Goal: Task Accomplishment & Management: Use online tool/utility

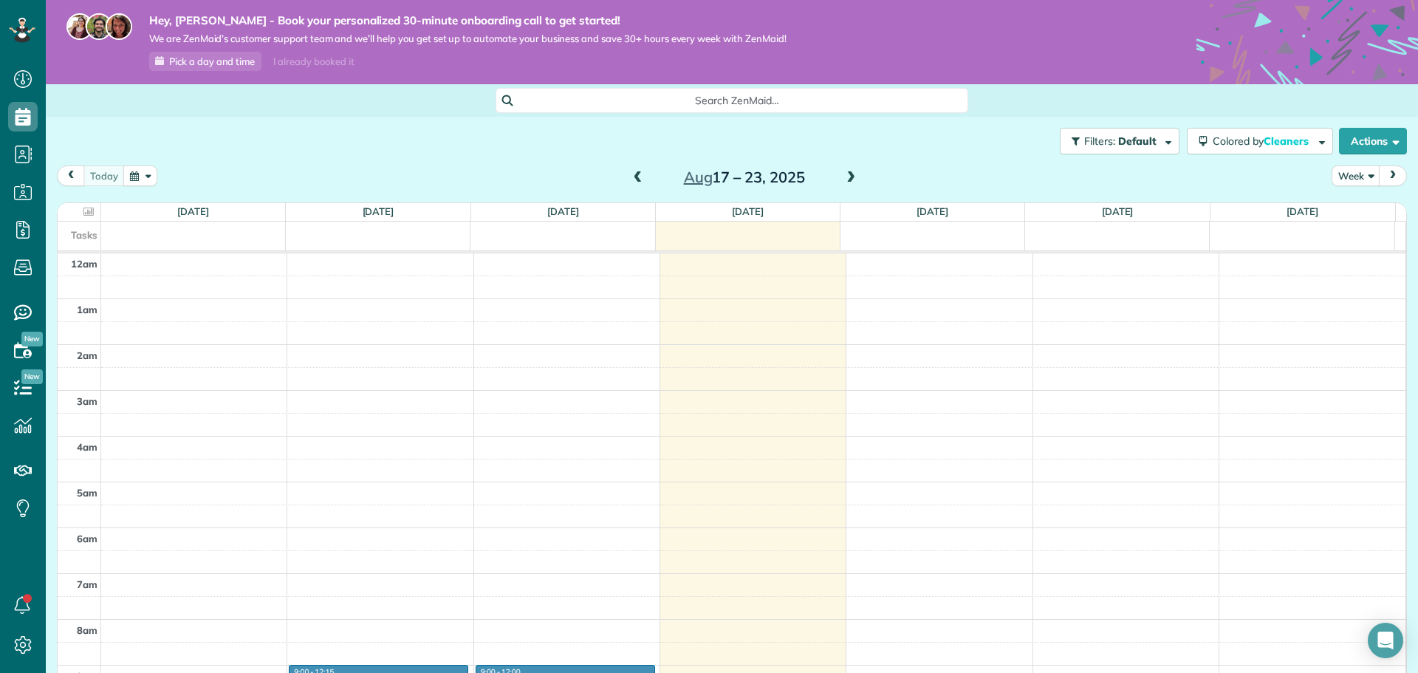
scroll to position [306, 0]
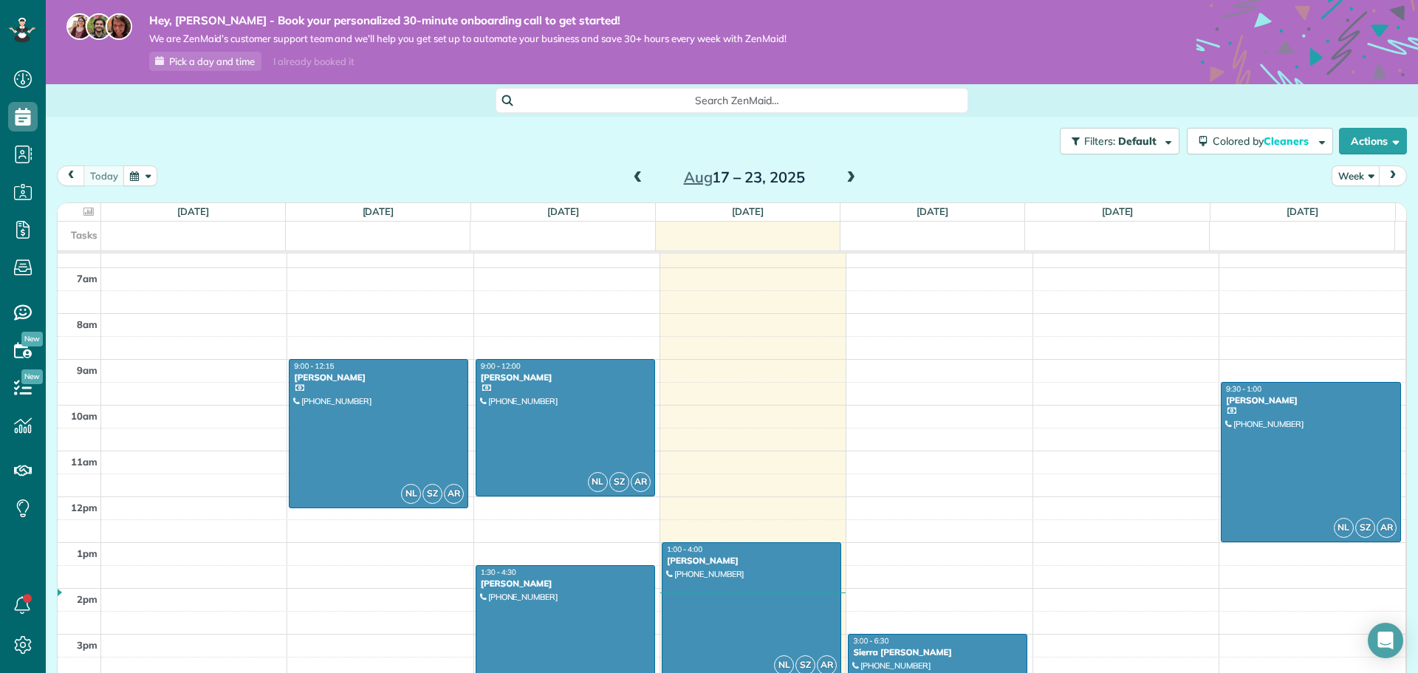
click at [687, 594] on div at bounding box center [751, 611] width 178 height 136
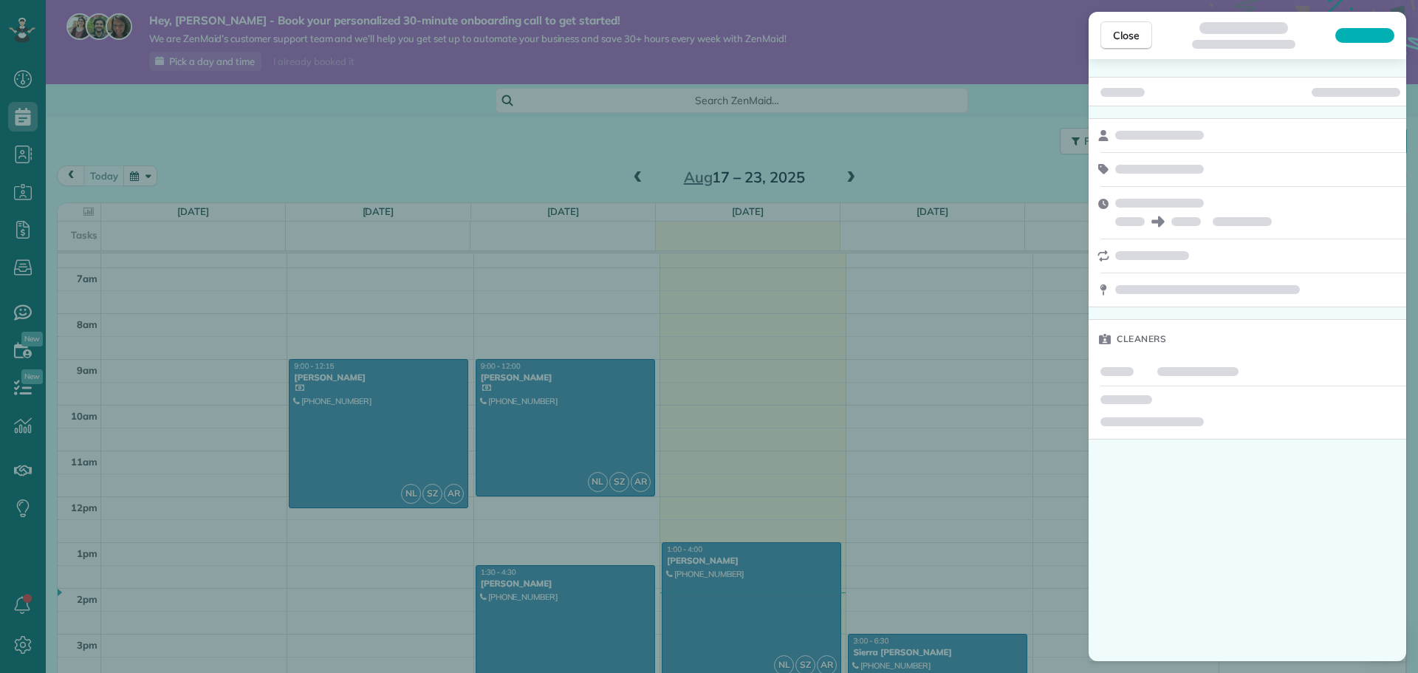
click at [1217, 415] on div at bounding box center [1247, 423] width 306 height 24
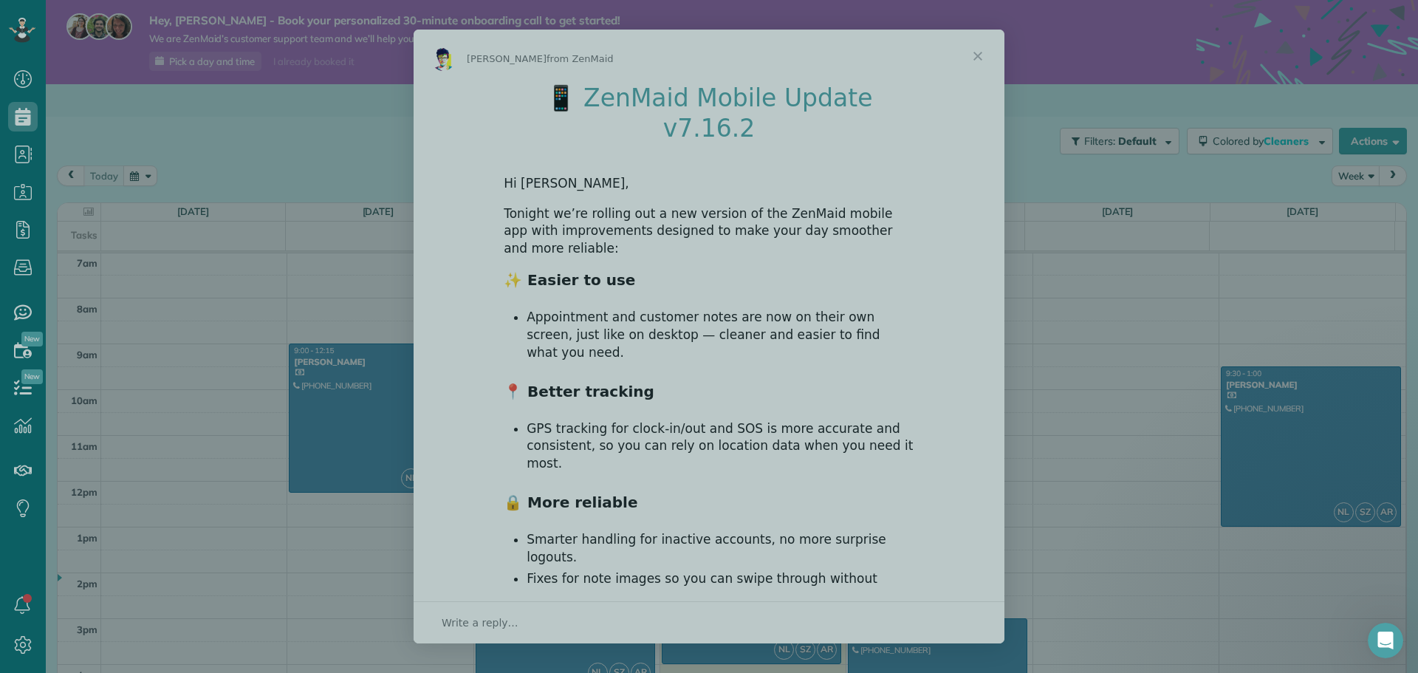
click at [978, 57] on div at bounding box center [709, 336] width 1418 height 673
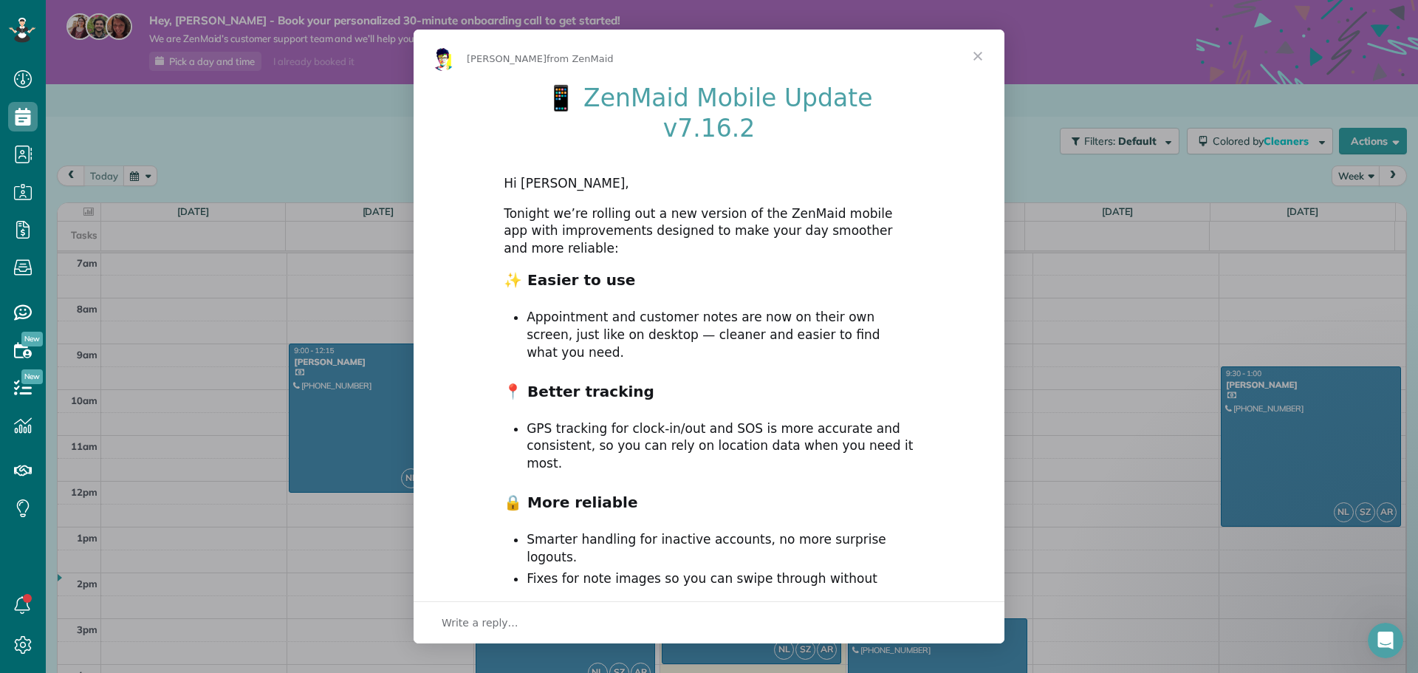
click at [978, 60] on span "Close" at bounding box center [977, 56] width 53 height 53
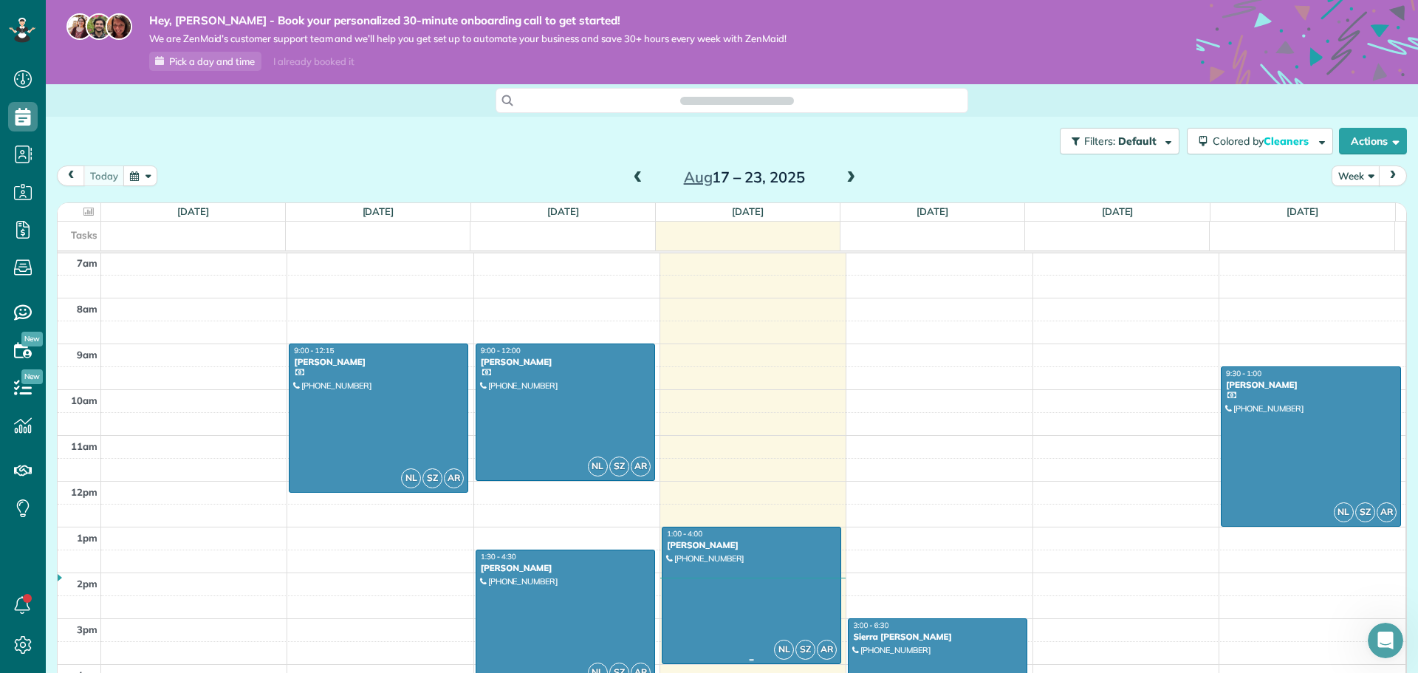
click at [696, 580] on div at bounding box center [751, 595] width 178 height 136
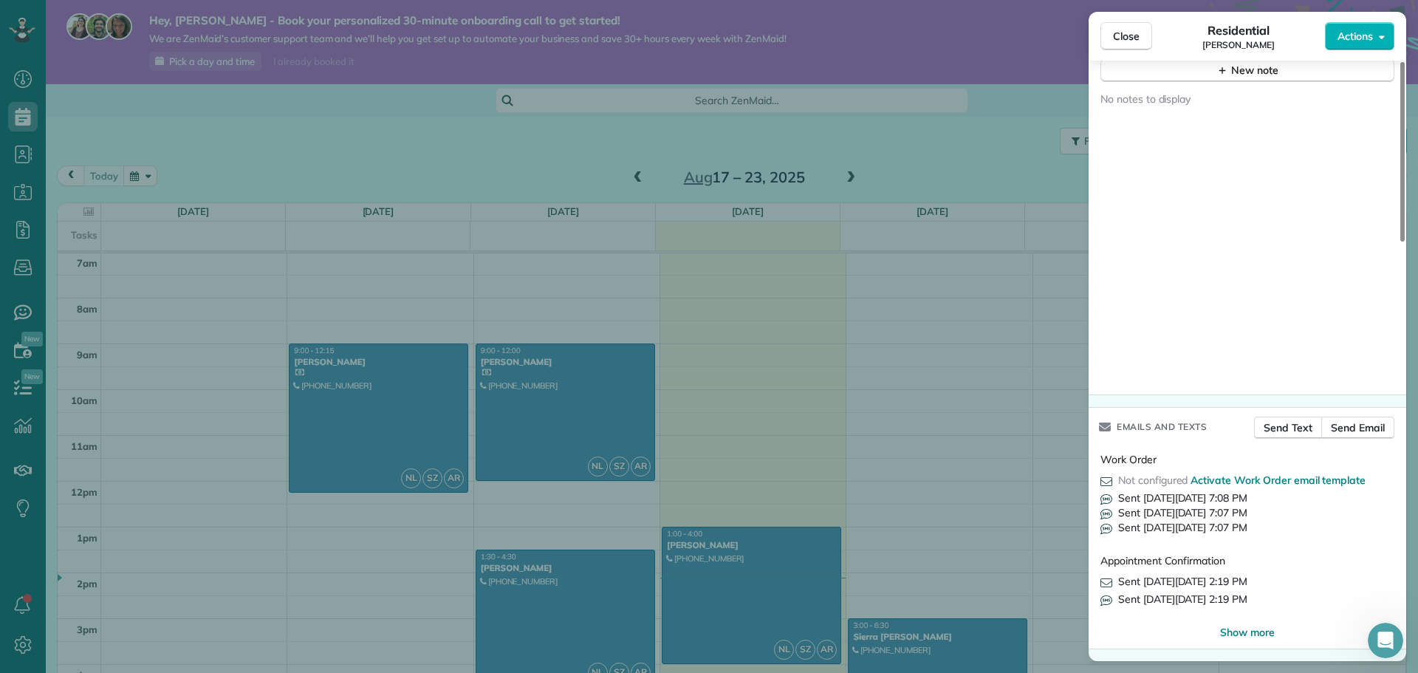
scroll to position [841, 0]
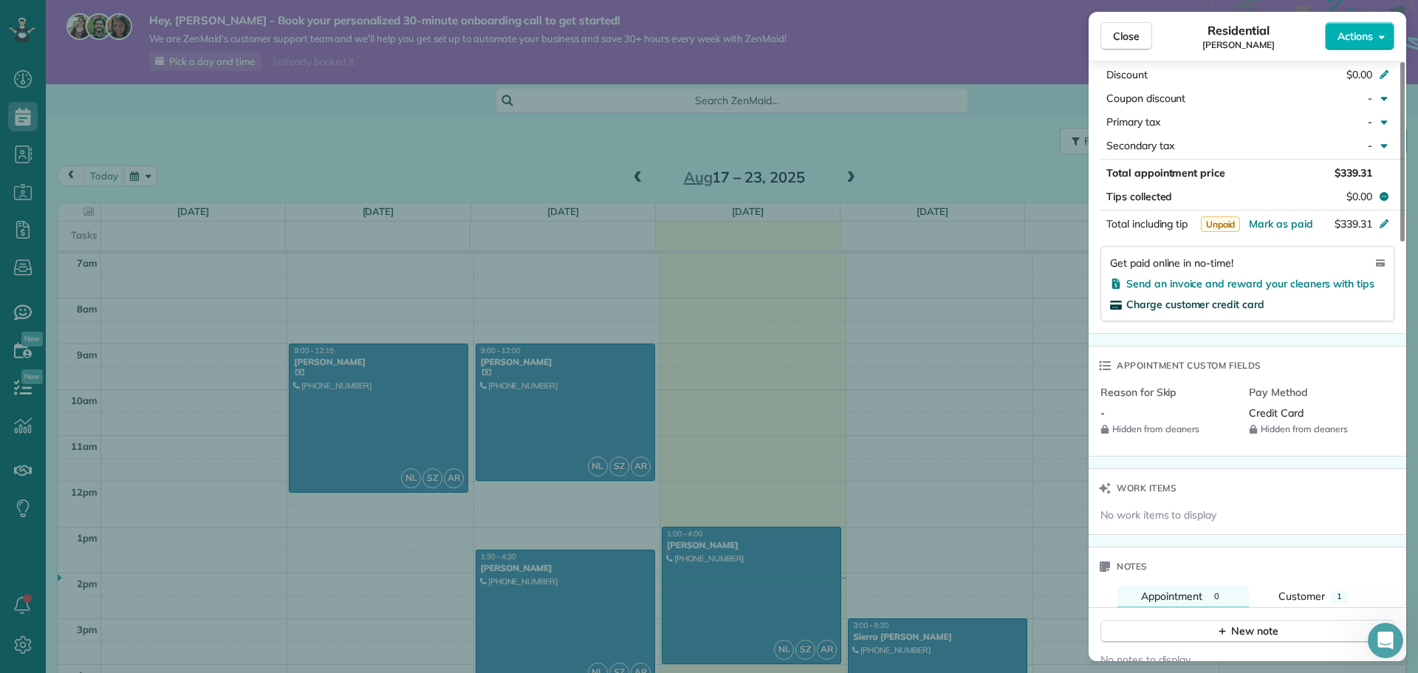
click at [1193, 303] on span "Charge customer credit card" at bounding box center [1195, 304] width 138 height 13
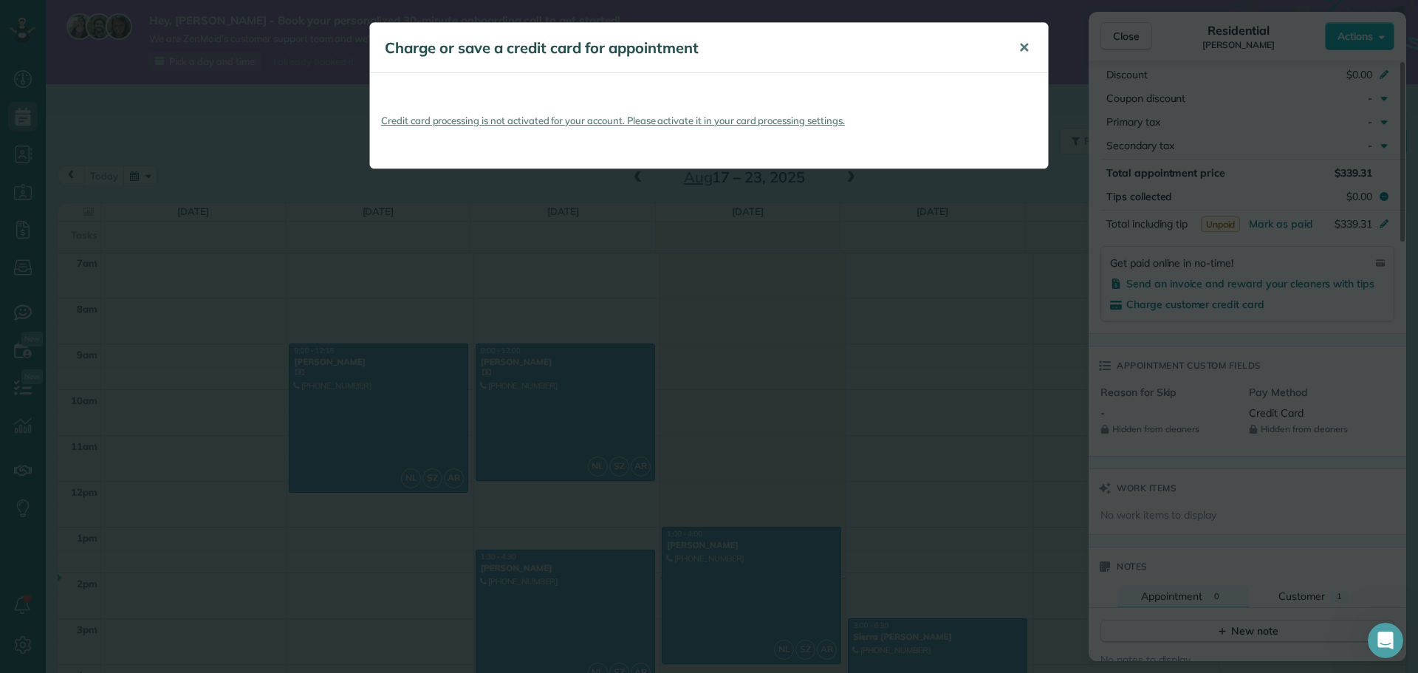
click at [1030, 45] on button "✕" at bounding box center [1023, 47] width 33 height 35
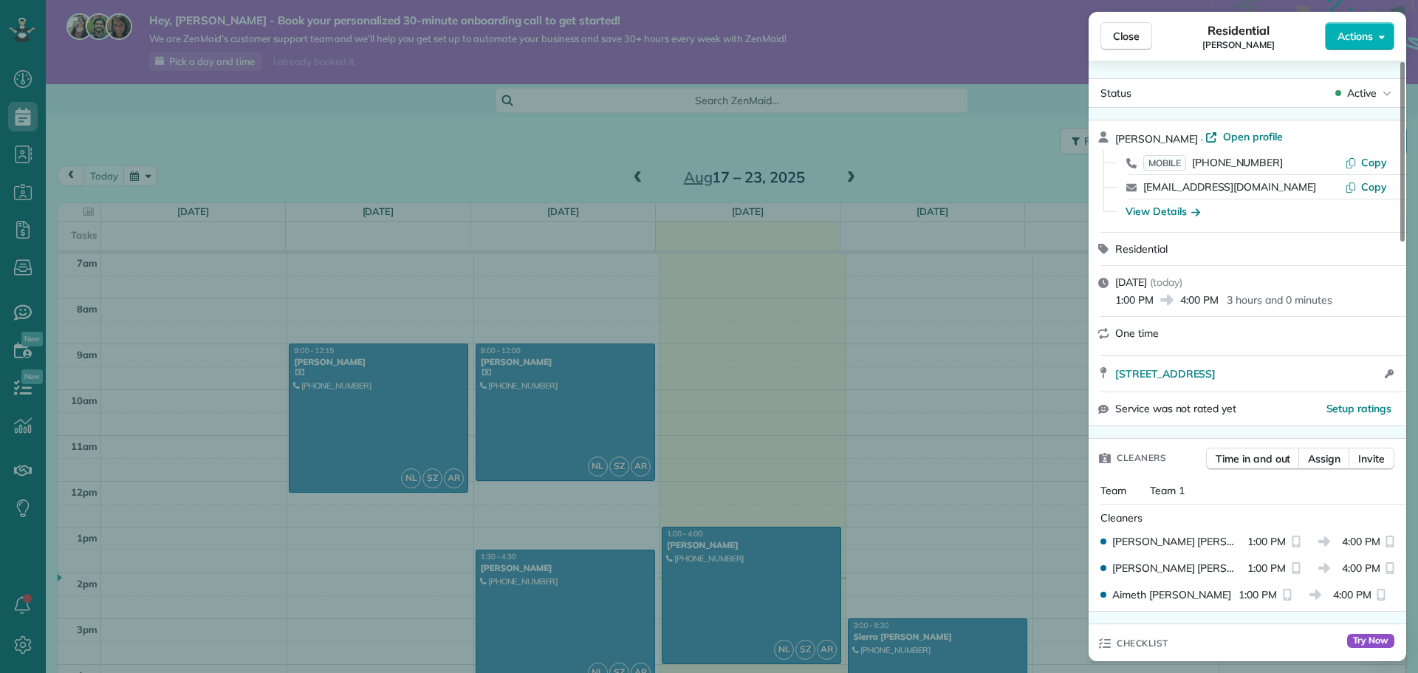
scroll to position [35, 0]
